Goal: Task Accomplishment & Management: Manage account settings

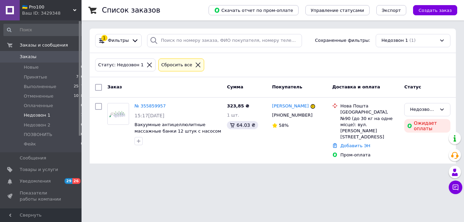
click at [195, 67] on icon at bounding box center [198, 65] width 6 height 6
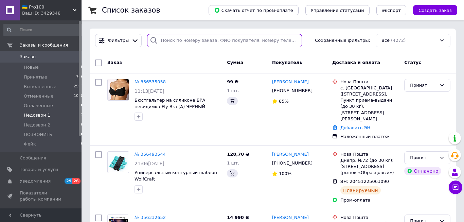
click at [194, 42] on input "search" at bounding box center [224, 40] width 155 height 13
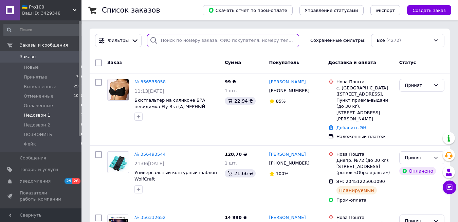
paste input "355628165"
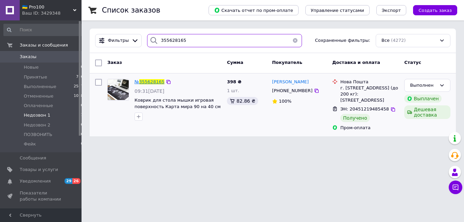
type input "355628165"
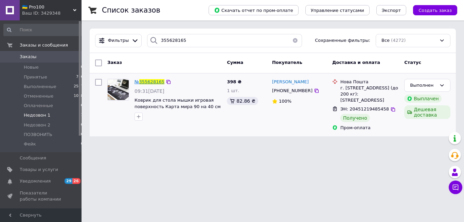
click at [155, 84] on span "355628165" at bounding box center [151, 81] width 25 height 5
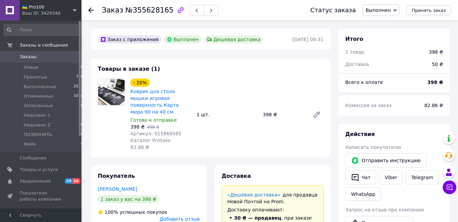
scroll to position [29, 0]
click at [360, 180] on button "Чат" at bounding box center [360, 177] width 31 height 14
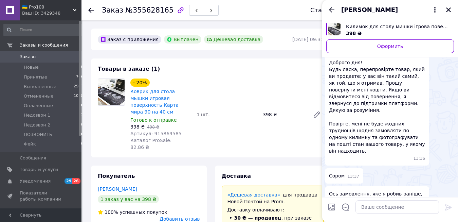
scroll to position [738, 0]
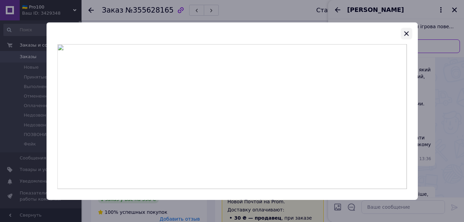
click at [409, 31] on icon "button" at bounding box center [406, 33] width 8 height 8
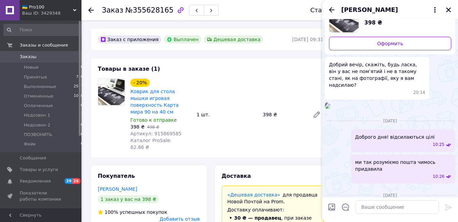
scroll to position [0, 0]
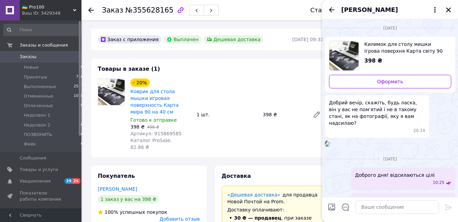
click at [330, 147] on img at bounding box center [327, 143] width 5 height 5
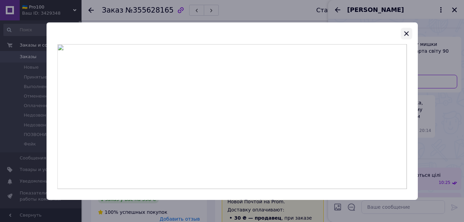
click at [404, 34] on icon "button" at bounding box center [406, 33] width 8 height 8
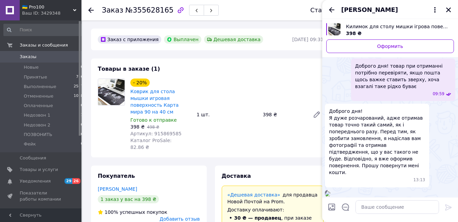
scroll to position [426, 0]
click at [330, 36] on img at bounding box center [327, 33] width 5 height 5
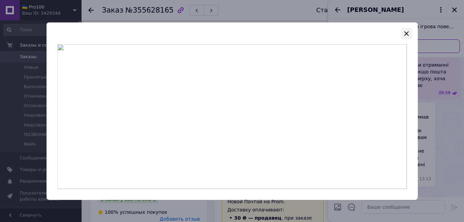
click at [403, 35] on icon "button" at bounding box center [406, 33] width 8 height 8
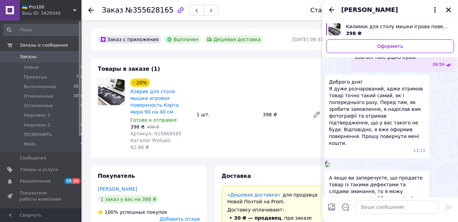
scroll to position [465, 0]
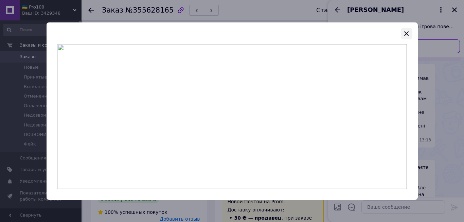
click at [405, 33] on icon "button" at bounding box center [406, 33] width 8 height 8
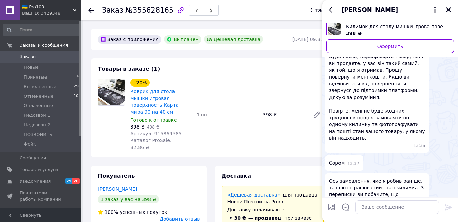
scroll to position [658, 0]
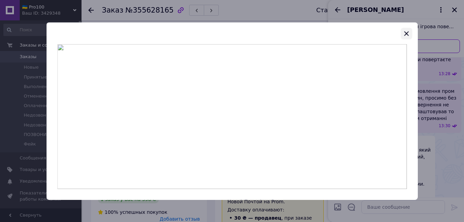
click at [407, 33] on icon "button" at bounding box center [406, 33] width 4 height 4
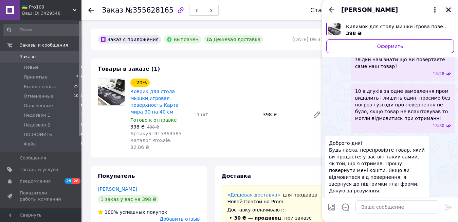
click at [451, 9] on icon "Закрыть" at bounding box center [449, 10] width 6 height 6
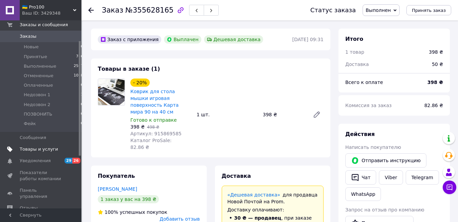
scroll to position [35, 0]
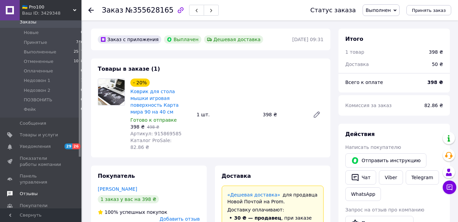
click at [40, 191] on span "Отзывы" at bounding box center [41, 194] width 43 height 6
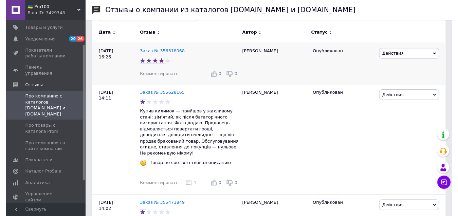
scroll to position [104, 0]
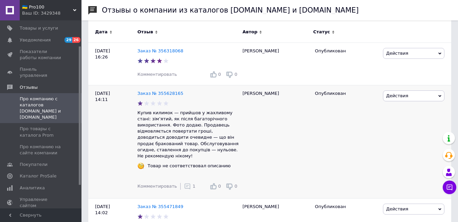
click at [185, 183] on use at bounding box center [188, 186] width 6 height 6
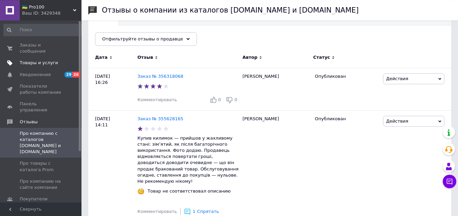
scroll to position [69, 0]
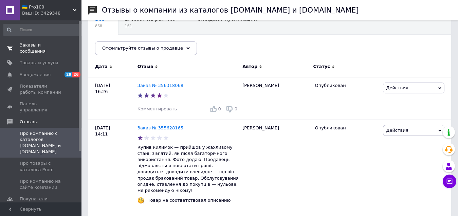
click at [47, 44] on span "Заказы и сообщения" at bounding box center [41, 48] width 43 height 12
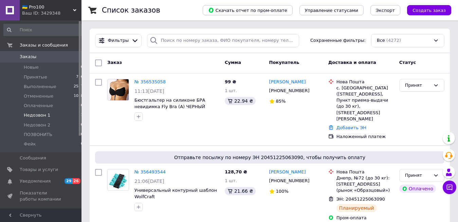
click at [60, 117] on li "Недозвон 1 1" at bounding box center [43, 115] width 87 height 10
